Goal: Information Seeking & Learning: Learn about a topic

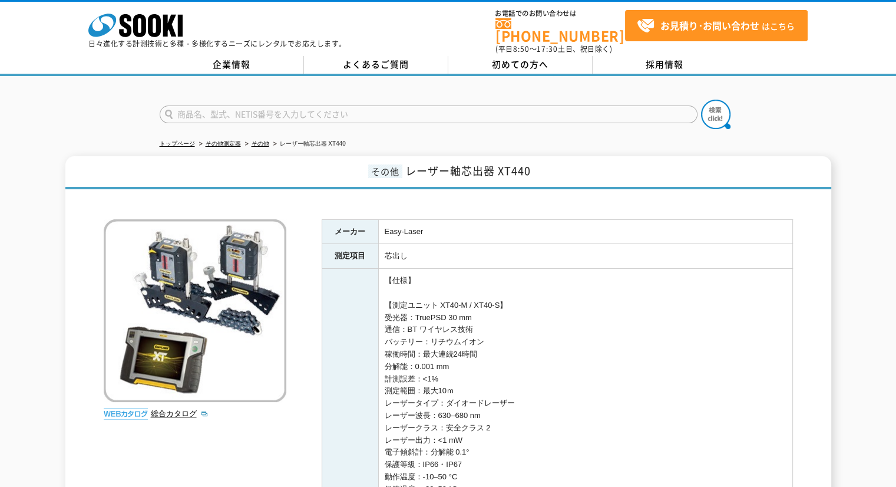
click at [288, 106] on input "text" at bounding box center [429, 115] width 538 height 18
type input "IMZ"
click at [701, 100] on button at bounding box center [715, 114] width 29 height 29
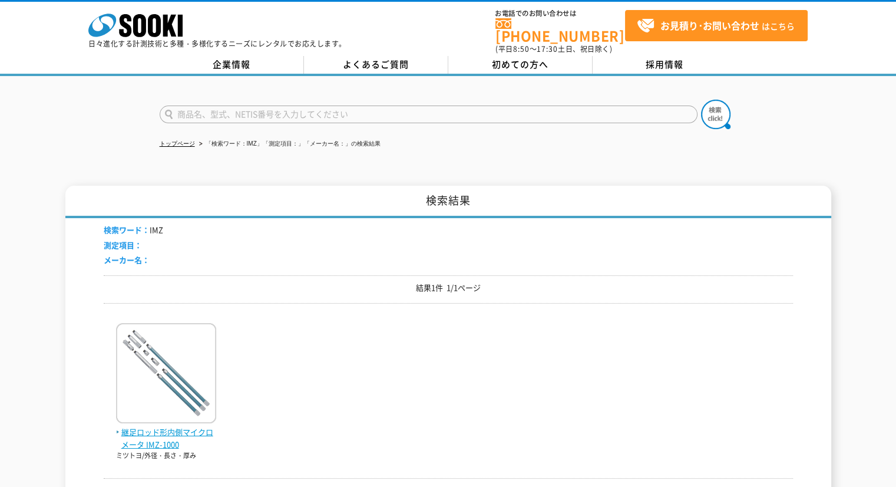
click at [178, 426] on span "継足ロッド形内側マイクロメータ IMZ-1000" at bounding box center [166, 438] width 100 height 25
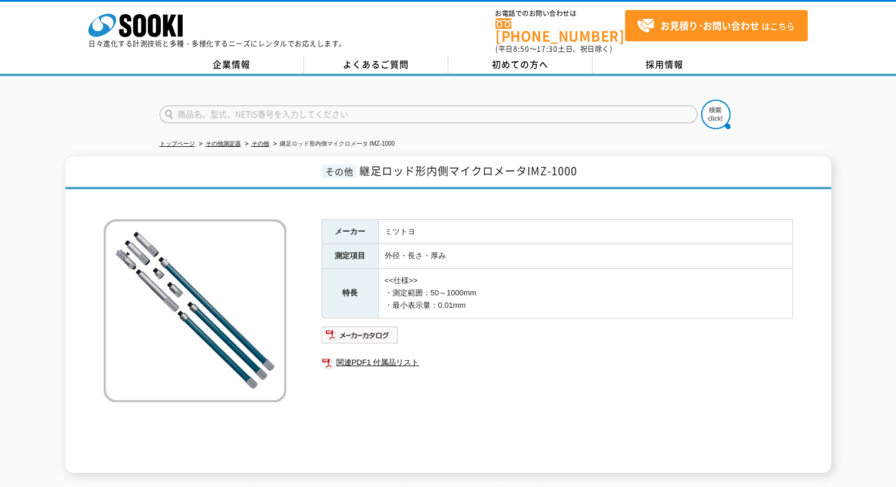
scroll to position [98, 0]
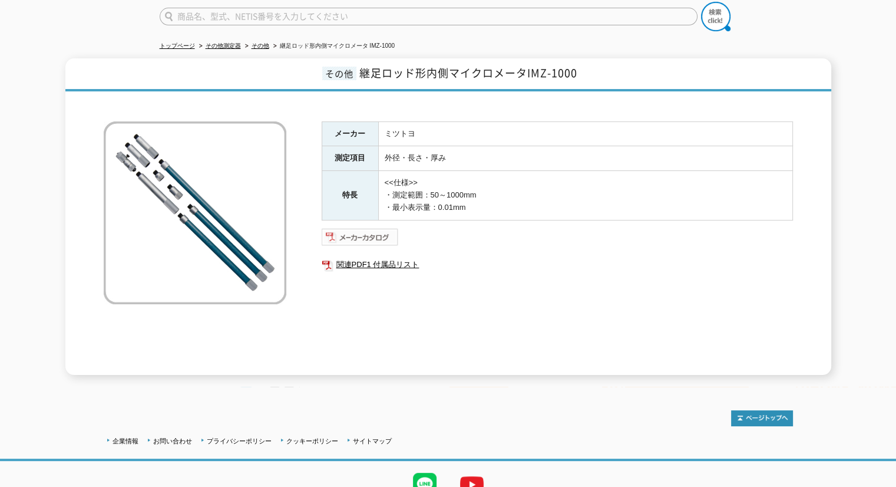
click at [373, 230] on img at bounding box center [360, 237] width 77 height 19
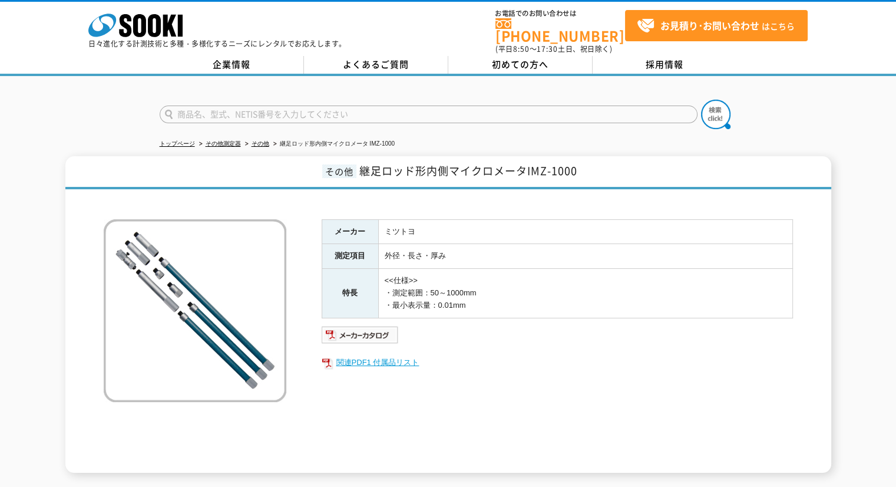
click at [391, 355] on link "関連PDF1 付属品リスト" at bounding box center [558, 362] width 472 height 15
click at [261, 106] on input "text" at bounding box center [429, 115] width 538 height 18
type input "シリンダ"
click at [701, 100] on button at bounding box center [715, 114] width 29 height 29
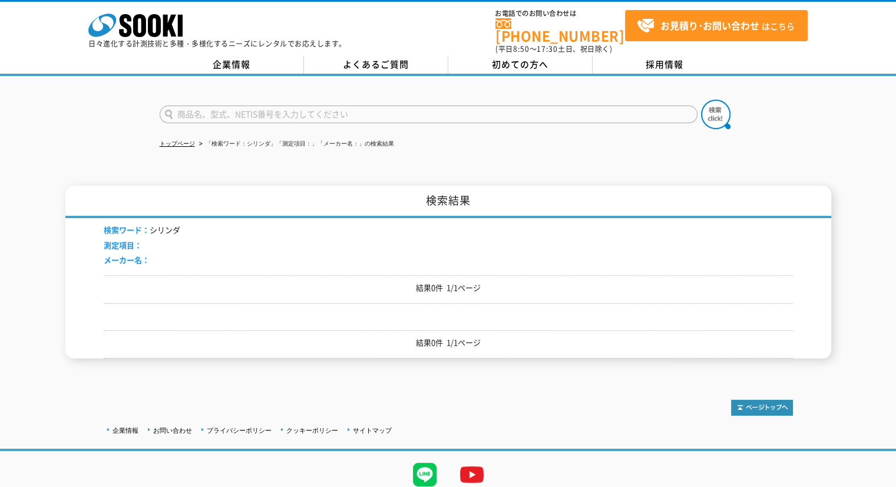
click at [255, 106] on input "text" at bounding box center [429, 115] width 538 height 18
type input "ゲージ"
click at [714, 120] on img at bounding box center [715, 114] width 29 height 29
